Goal: Transaction & Acquisition: Purchase product/service

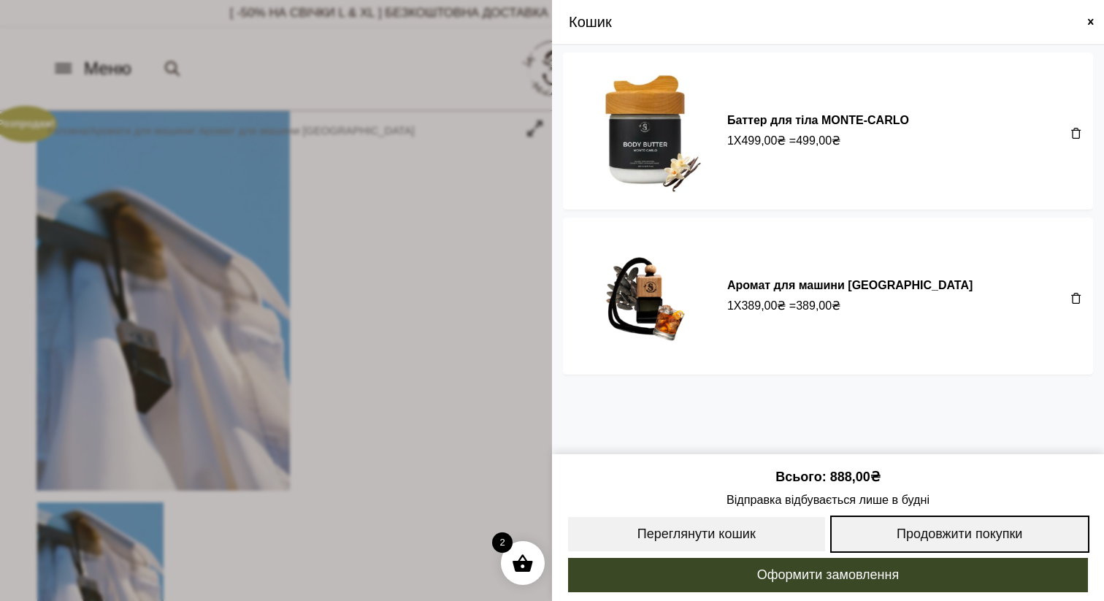
click at [908, 529] on link "Продовжити покупки" at bounding box center [960, 533] width 260 height 37
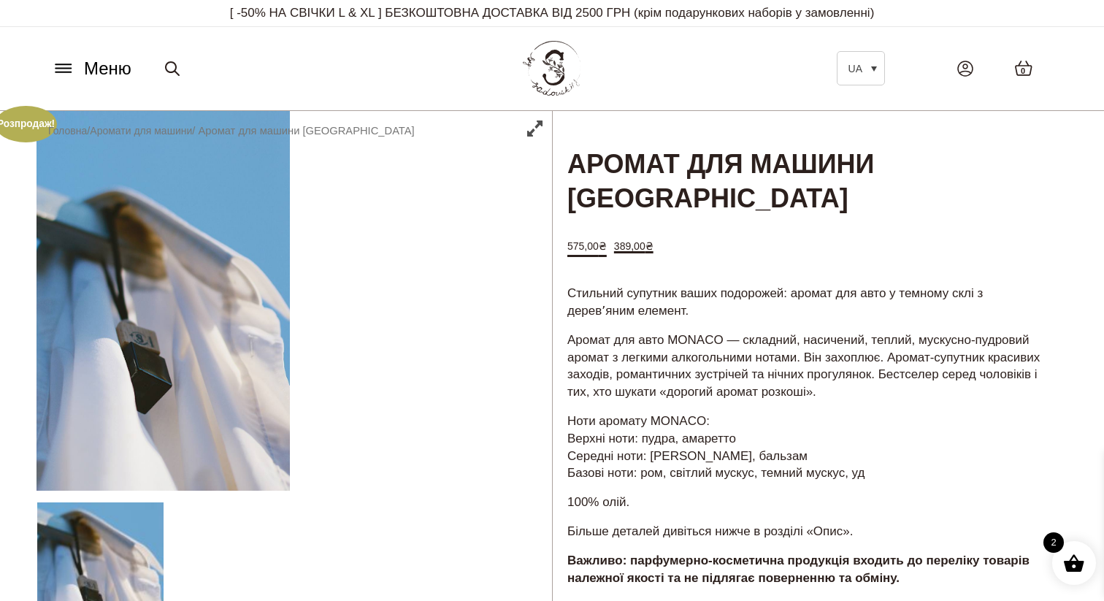
click at [1022, 82] on link "0" at bounding box center [1024, 68] width 48 height 46
click at [1022, 73] on span "0" at bounding box center [1023, 71] width 4 height 12
click at [1021, 68] on span "0" at bounding box center [1023, 71] width 4 height 12
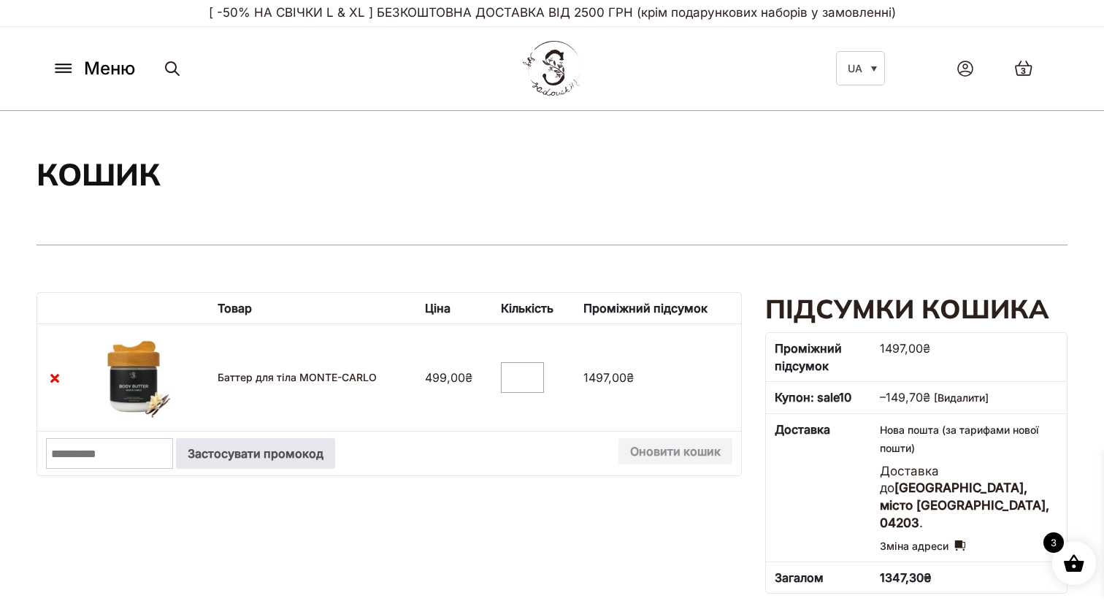
click at [67, 69] on icon at bounding box center [62, 69] width 15 height 0
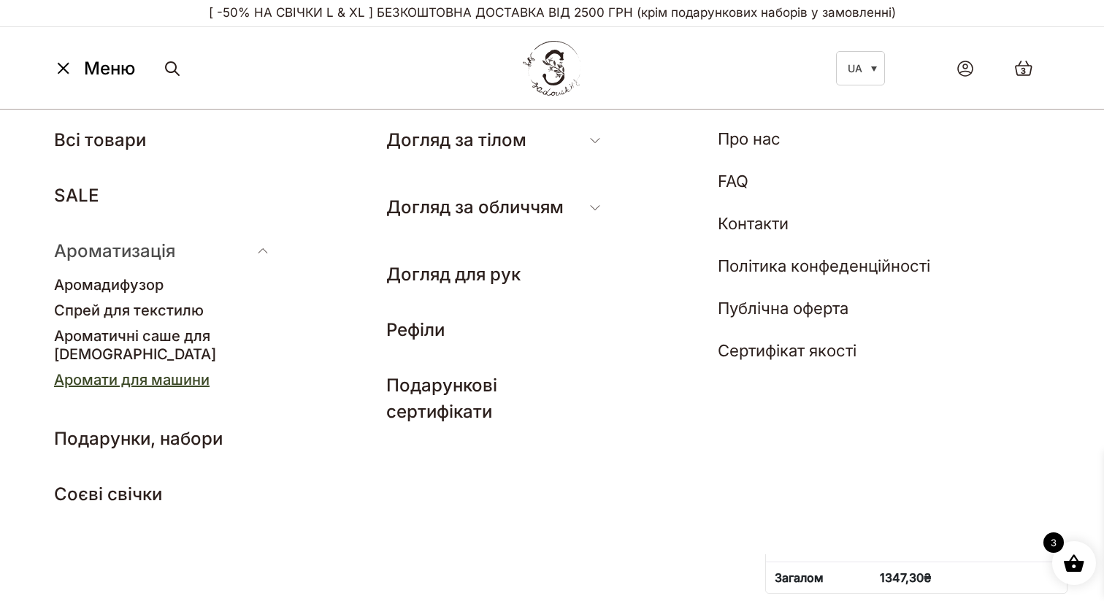
click at [143, 371] on link "Аромати для машини" at bounding box center [132, 380] width 156 height 18
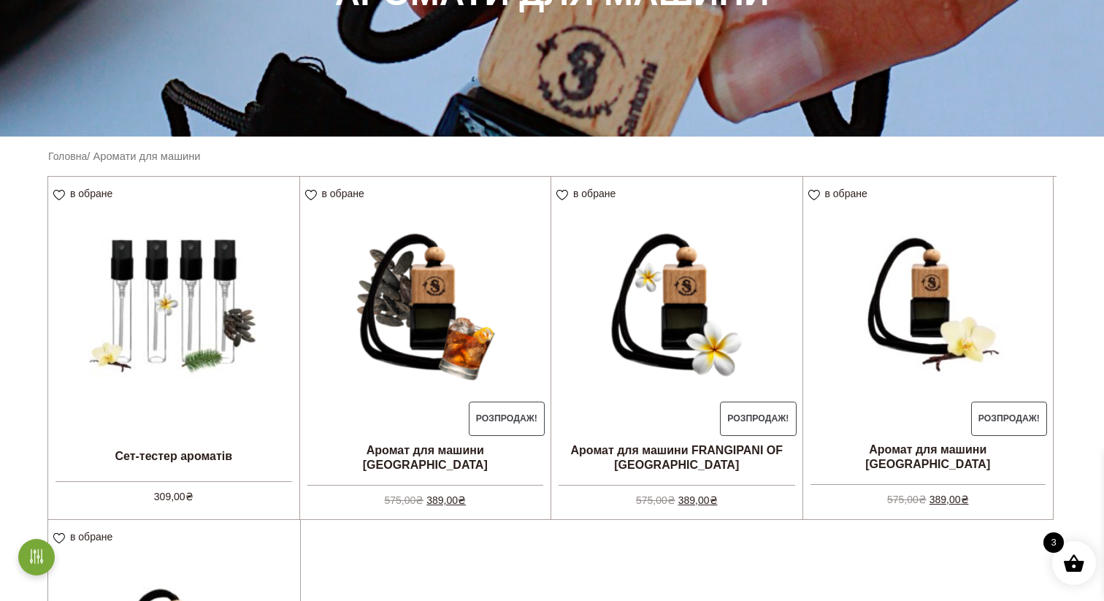
scroll to position [329, 0]
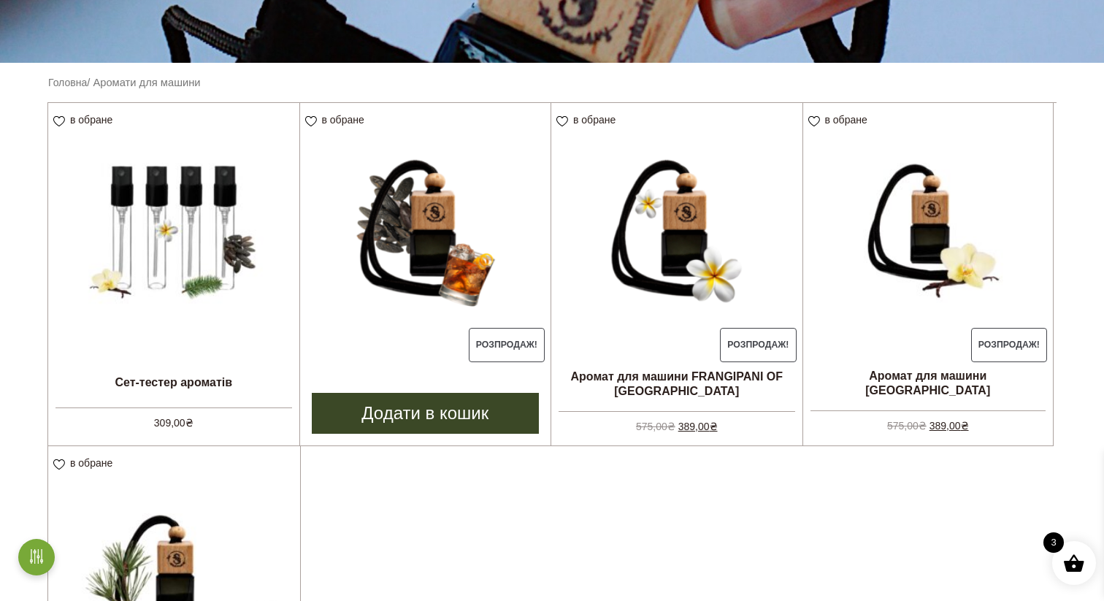
click at [439, 413] on link "Додати в кошик" at bounding box center [426, 413] width 228 height 41
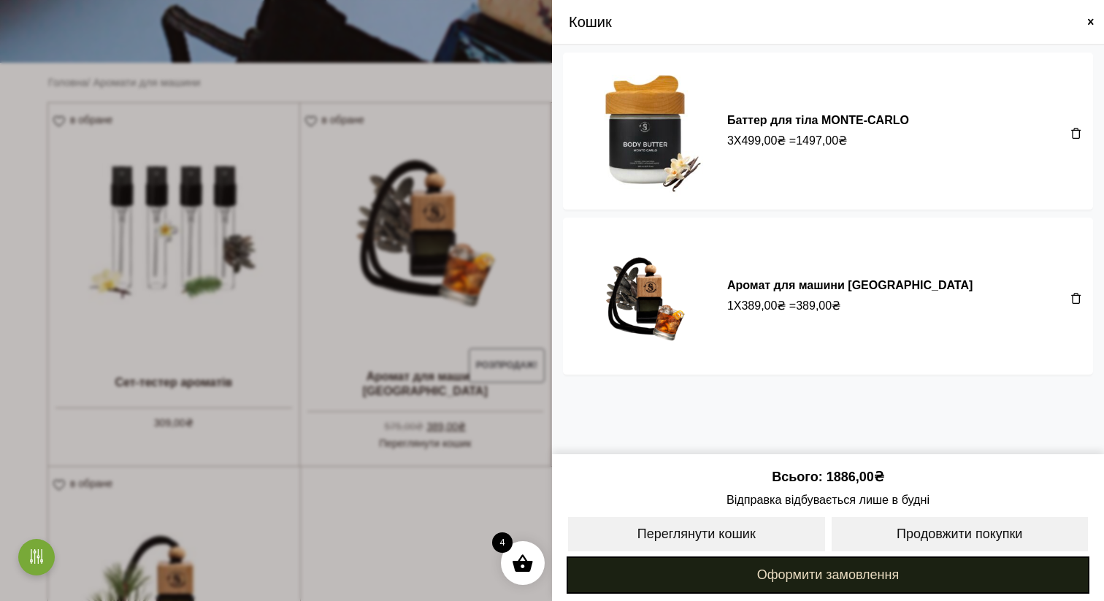
click at [958, 586] on link "Оформити замовлення" at bounding box center [828, 574] width 523 height 37
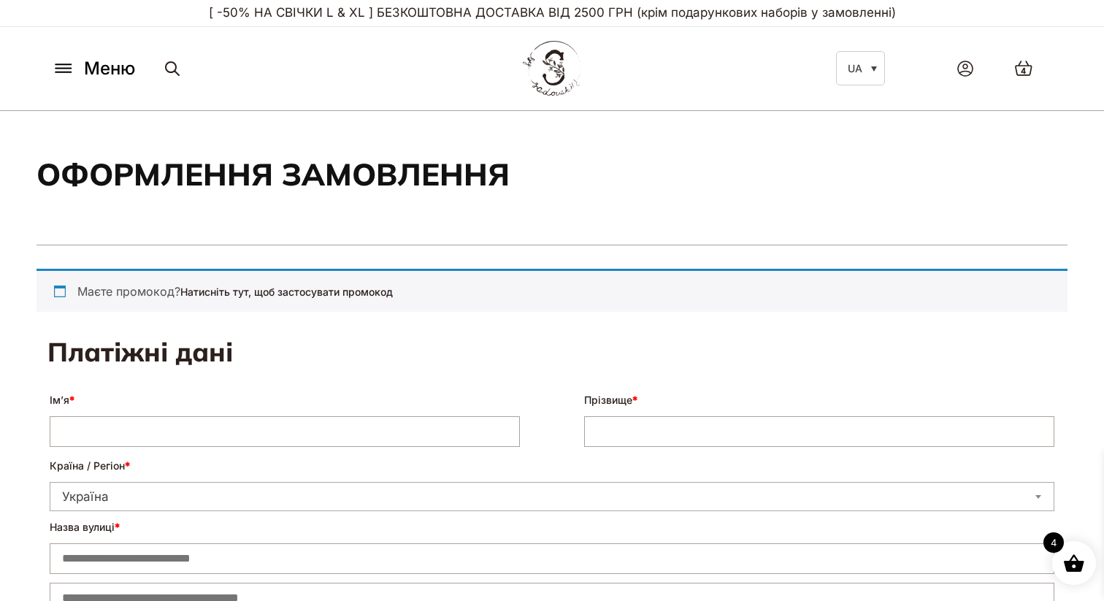
select select "****"
click at [1023, 76] on span "4" at bounding box center [1023, 71] width 5 height 12
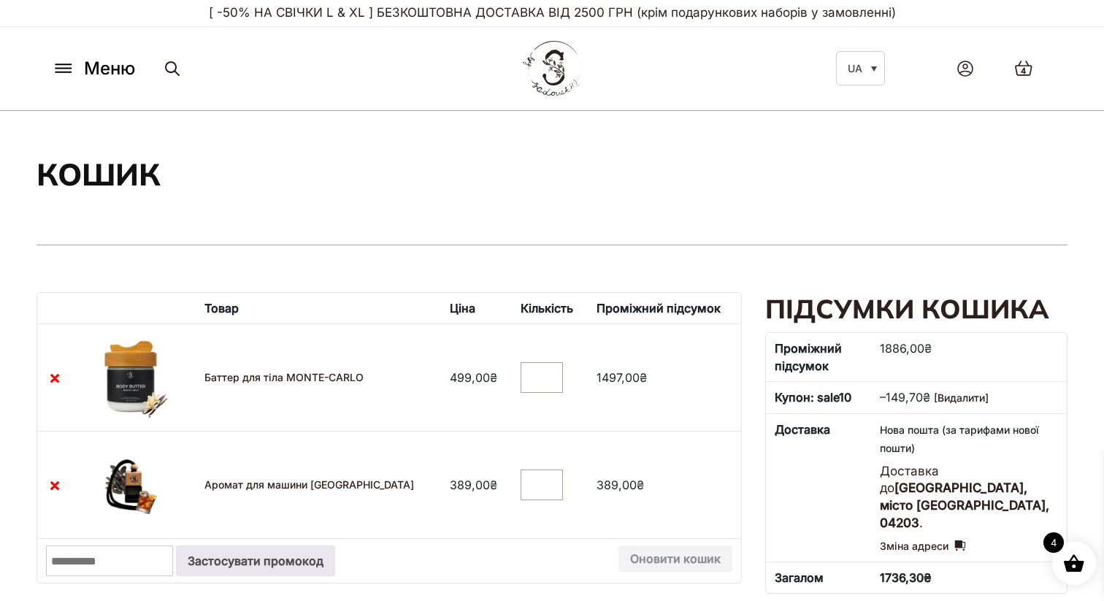
scroll to position [199, 0]
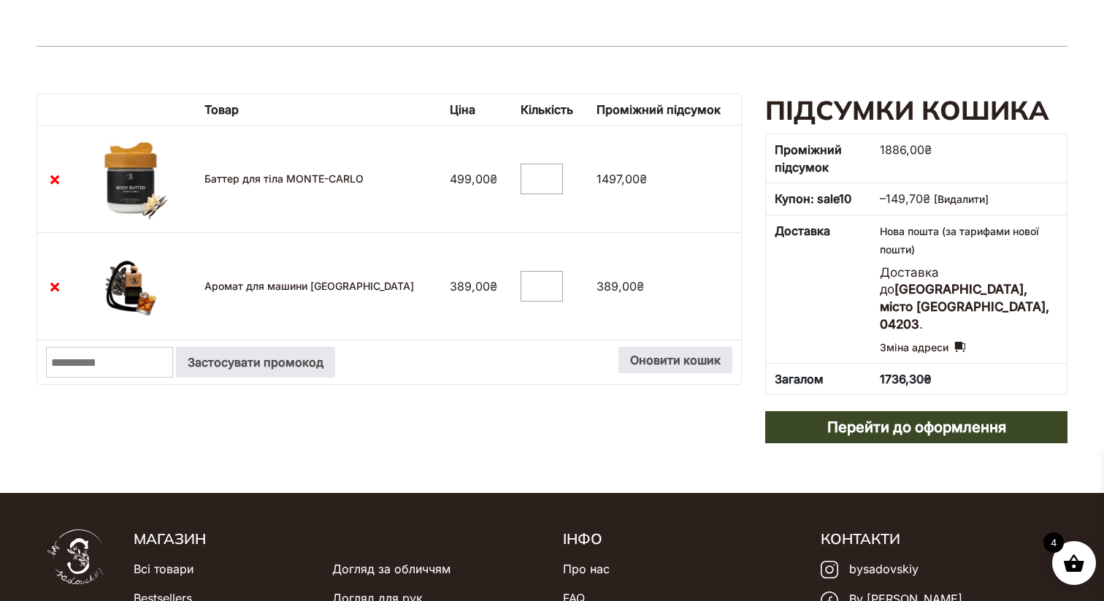
click at [534, 181] on input "*" at bounding box center [542, 179] width 42 height 31
type input "*"
click at [534, 181] on input "*" at bounding box center [542, 179] width 42 height 31
click at [662, 358] on button "Оновити кошик" at bounding box center [675, 360] width 114 height 26
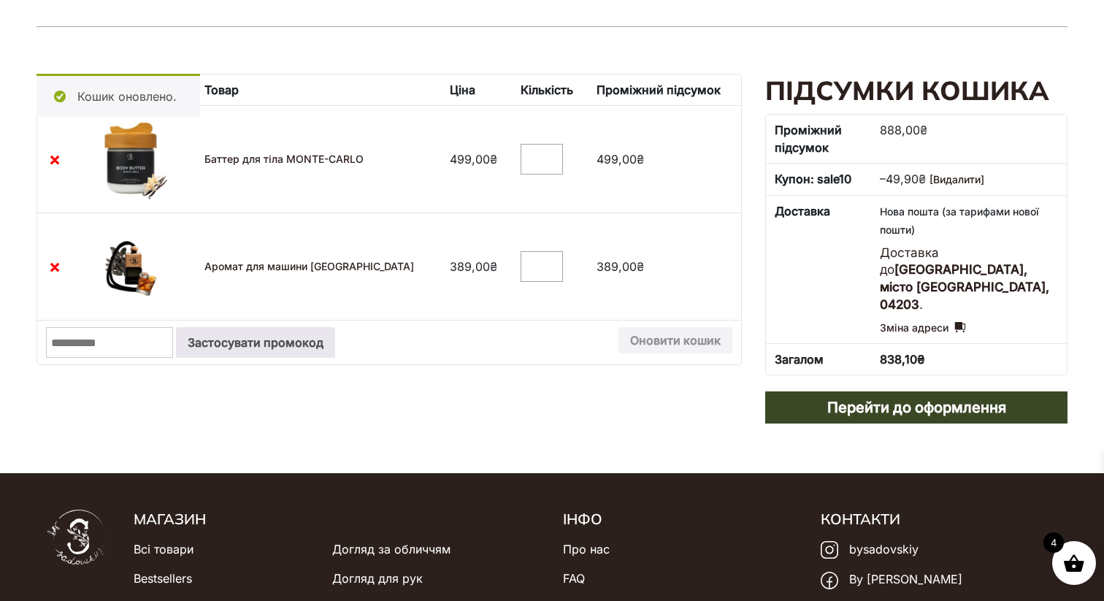
scroll to position [219, 0]
type input "*"
click at [538, 153] on input "*" at bounding box center [542, 158] width 42 height 31
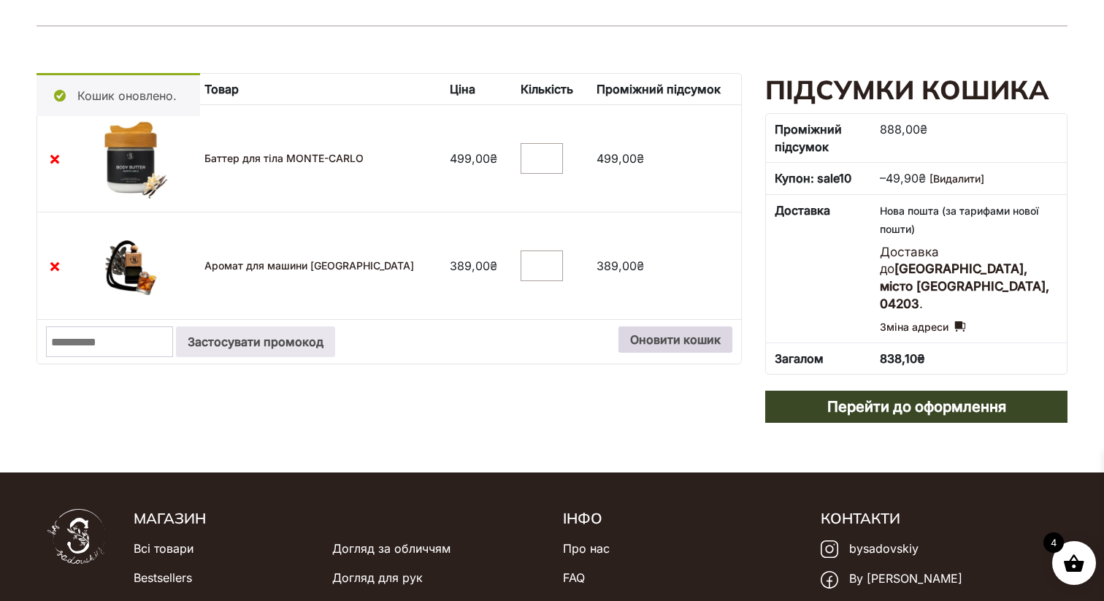
click at [662, 331] on button "Оновити кошик" at bounding box center [675, 339] width 114 height 26
type input "*"
click at [538, 163] on input "*" at bounding box center [542, 158] width 42 height 31
click at [661, 343] on button "Оновити кошик" at bounding box center [675, 339] width 114 height 26
